Goal: Task Accomplishment & Management: Manage account settings

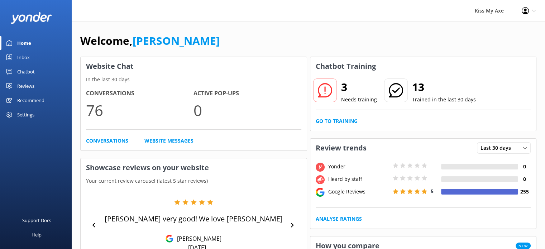
click at [32, 115] on div "Settings" at bounding box center [25, 114] width 17 height 14
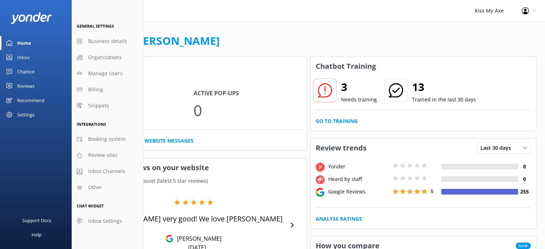
click at [27, 72] on div "Chatbot" at bounding box center [26, 71] width 18 height 14
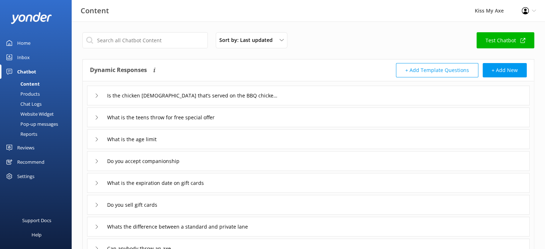
click at [35, 112] on div "Website Widget" at bounding box center [28, 114] width 49 height 10
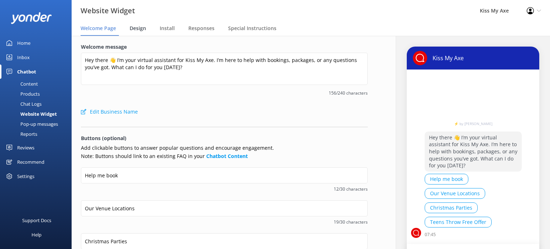
click at [137, 29] on span "Design" at bounding box center [138, 28] width 16 height 7
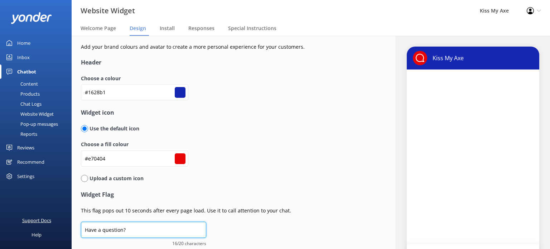
drag, startPoint x: 135, startPoint y: 231, endPoint x: 67, endPoint y: 226, distance: 67.9
click at [67, 226] on div "Website Widget Kiss My Axe Profile Settings Logout Welcome Page Design Install …" at bounding box center [275, 142] width 550 height 213
type input "Q"
type input "#ffffff"
type input "Qu"
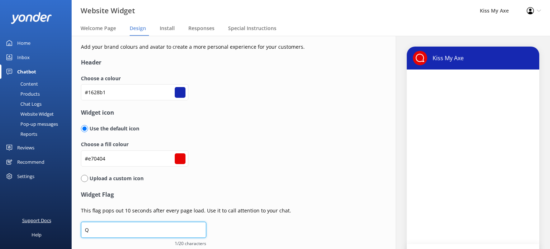
type input "#ffffff"
type input "Que"
type input "#ffffff"
type input "Ques"
type input "#ffffff"
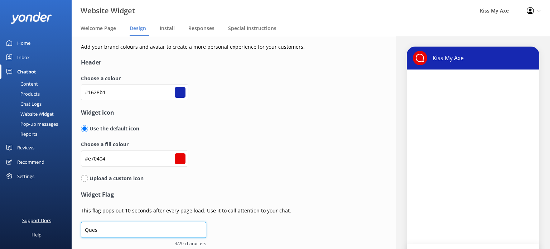
type input "Quest"
type input "#ffffff"
type input "Questi"
type input "#ffffff"
type input "Questio"
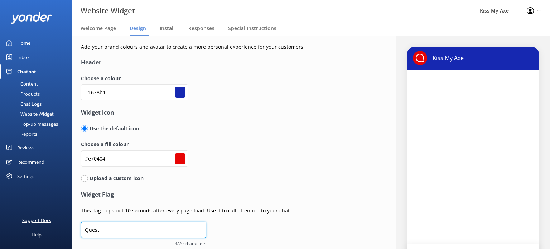
type input "#ffffff"
type input "Question"
type input "#ffffff"
type input "Question?"
type input "#ffffff"
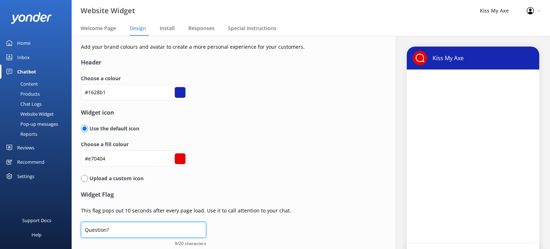
scroll to position [64, 0]
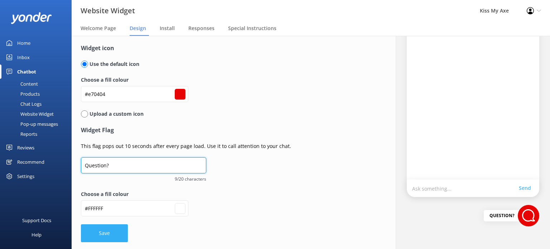
type input "Question?"
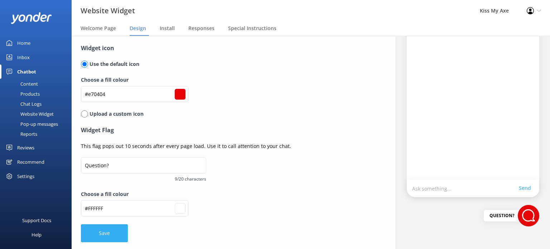
click at [102, 231] on button "Save" at bounding box center [104, 233] width 47 height 18
type input "#ffffff"
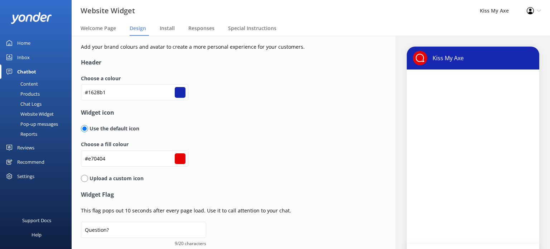
click at [181, 90] on input "#1628b1" at bounding box center [180, 92] width 11 height 11
type input "#1629bb"
type input "#ffffff"
type input "#172aba"
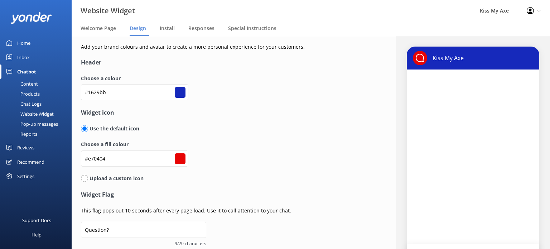
type input "#172aba"
type input "#ffffff"
type input "#182bb9"
type input "#ffffff"
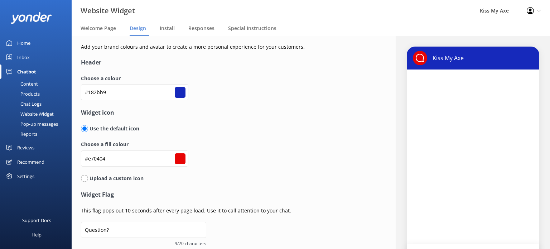
type input "#1b2cb1"
type input "#ffffff"
type input "#2130a6"
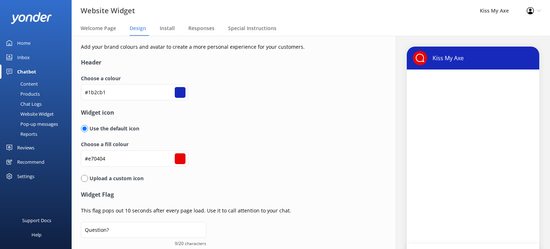
type input "#ffffff"
type input "#28348f"
type input "#ffffff"
type input "#2c3687"
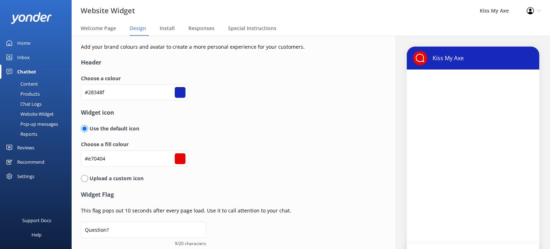
type input "#2c3687"
type input "#ffffff"
type input "#2e3676"
type input "#ffffff"
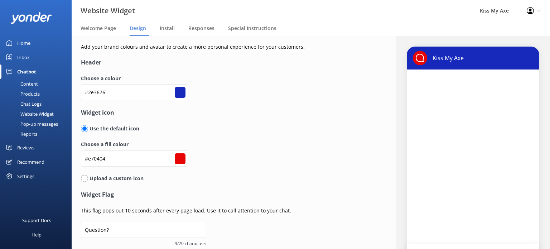
type input "#2d3467"
type input "#ffffff"
type input "#2e3460"
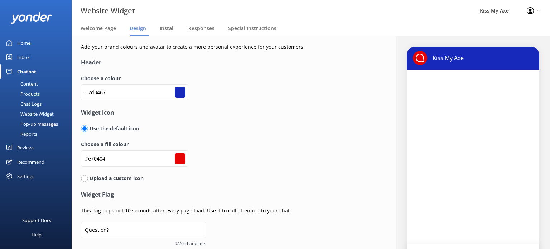
type input "#ffffff"
type input "#2d3258"
type input "#ffffff"
type input "#2a2f50"
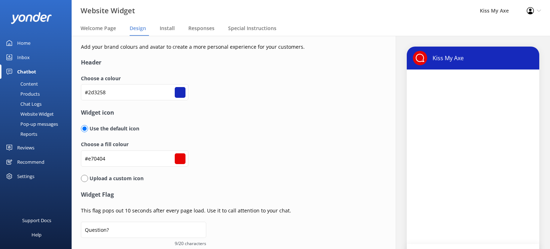
type input "#2a2f50"
type input "#ffffff"
type input "#2b304f"
type input "#ffffff"
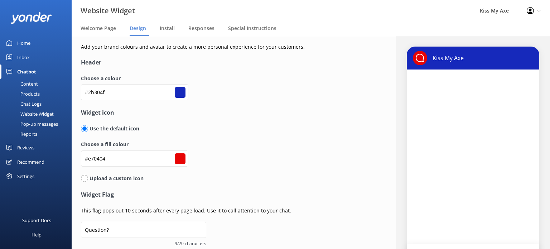
type input "#292c47"
type input "#ffffff"
type input "#282b43"
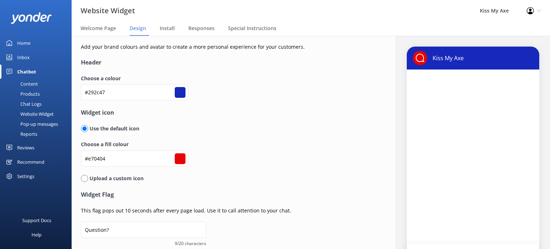
type input "#ffffff"
type input "#262940"
type input "#ffffff"
type input "#25283c"
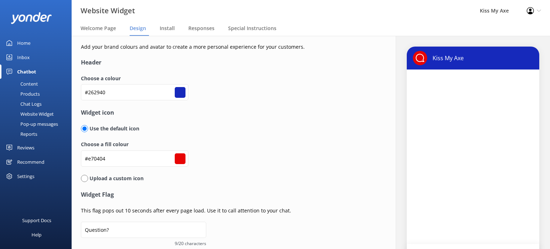
type input "#25283c"
type input "#ffffff"
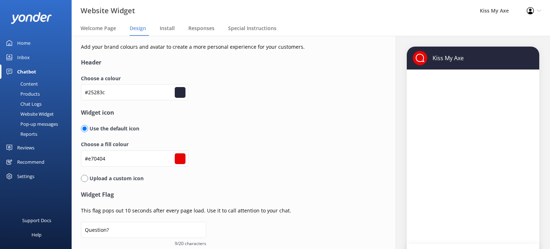
type input "#232539"
type input "#ffffff"
type input "#212336"
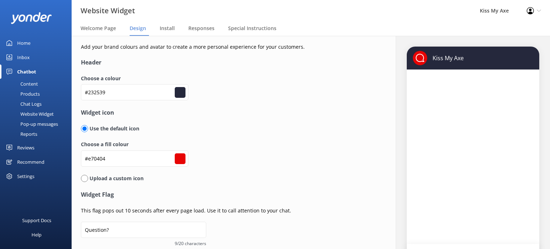
type input "#ffffff"
type input "#242638"
type input "#ffffff"
type input "#202231"
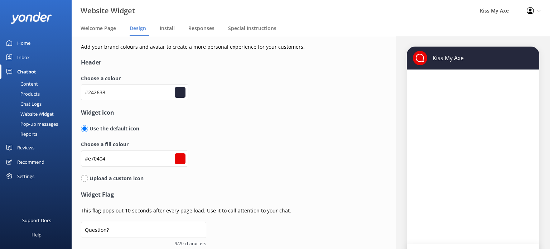
type input "#202231"
type input "#ffffff"
type input "#1e202e"
type input "#ffffff"
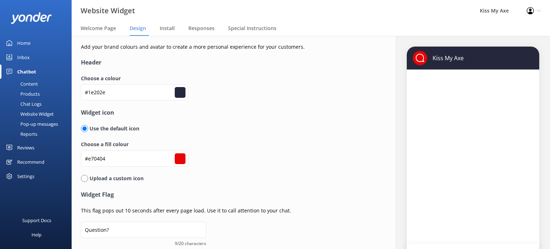
type input "#1f212e"
type input "#ffffff"
type input "#1d1f2a"
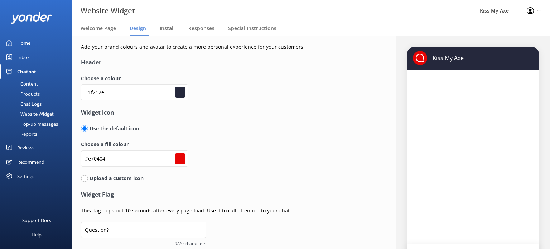
type input "#ffffff"
type input "#1b1d27"
type input "#ffffff"
type input "#1c1d27"
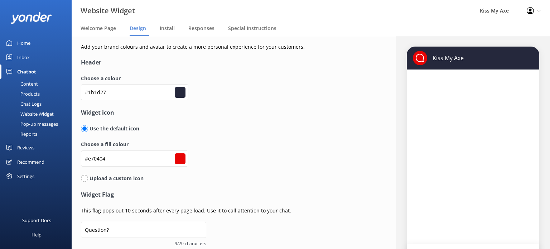
type input "#1c1d27"
type input "#ffffff"
type input "#1a1b23"
type input "#ffffff"
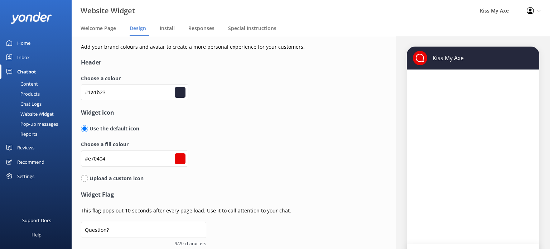
type input "#181920"
type input "#ffffff"
type input "#16171d"
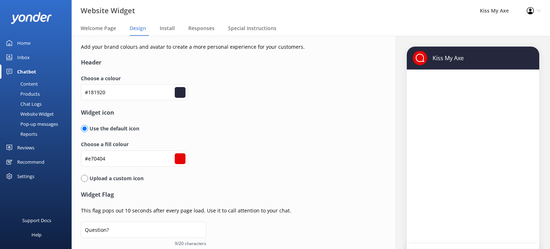
type input "#ffffff"
type input "#14151a"
type input "#ffffff"
type input "#141519"
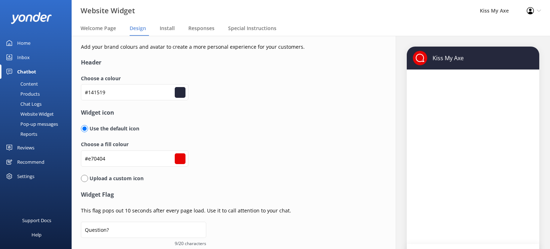
type input "#141519"
type input "#ffffff"
type input "#121317"
type input "#ffffff"
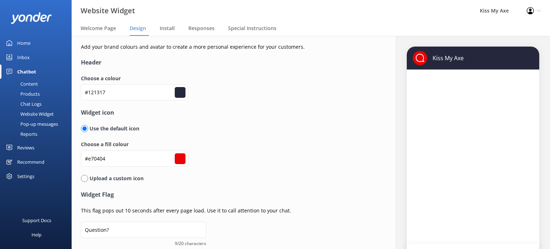
type input "#101014"
type input "#ffffff"
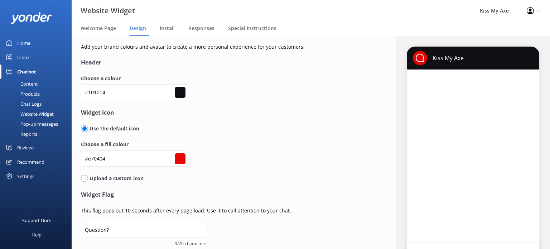
type input "#101113"
type input "#ffffff"
type input "#0e0f10"
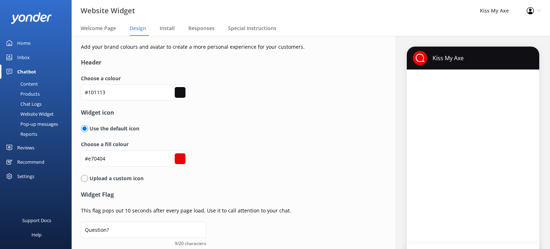
type input "#ffffff"
type input "#0c0c0e"
type input "#ffffff"
type input "#0c0c0e"
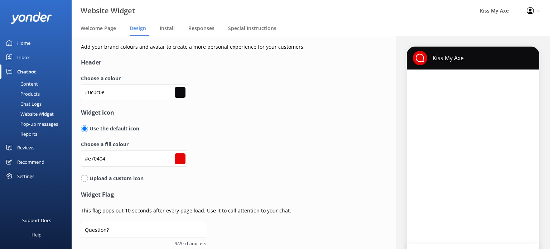
scroll to position [64, 0]
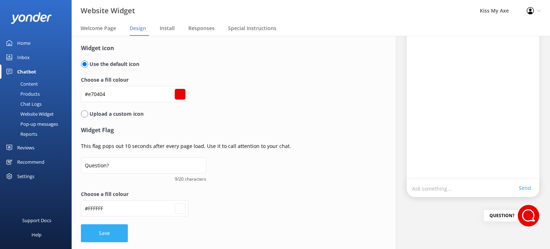
click at [117, 229] on button "Save" at bounding box center [104, 233] width 47 height 18
type input "#ffffff"
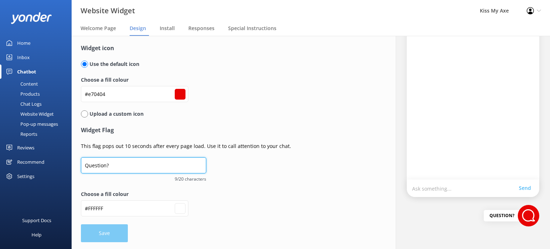
drag, startPoint x: 120, startPoint y: 165, endPoint x: 72, endPoint y: 164, distance: 48.7
click at [72, 164] on div "Add your brand colours and avatar to create a more personal experience for your…" at bounding box center [225, 110] width 306 height 278
type input "A"
type input "#ffffff"
type input "As"
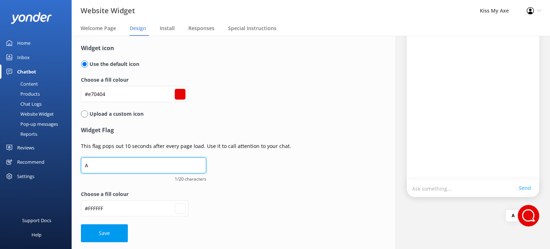
type input "#ffffff"
type input "Ask"
type input "#ffffff"
type input "Ask!"
type input "#ffffff"
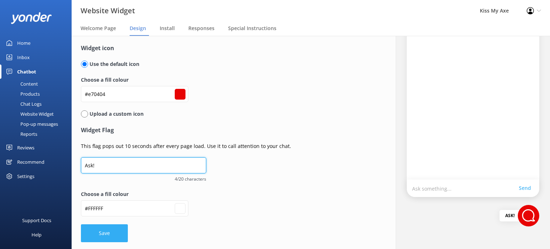
type input "Ask!"
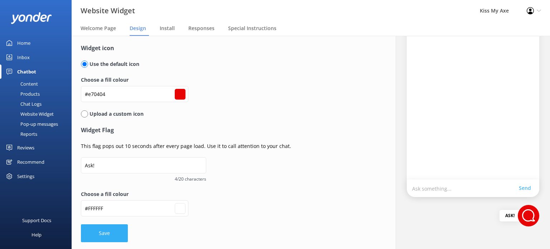
click at [100, 231] on button "Save" at bounding box center [104, 233] width 47 height 18
type input "#ffffff"
